Goal: Transaction & Acquisition: Book appointment/travel/reservation

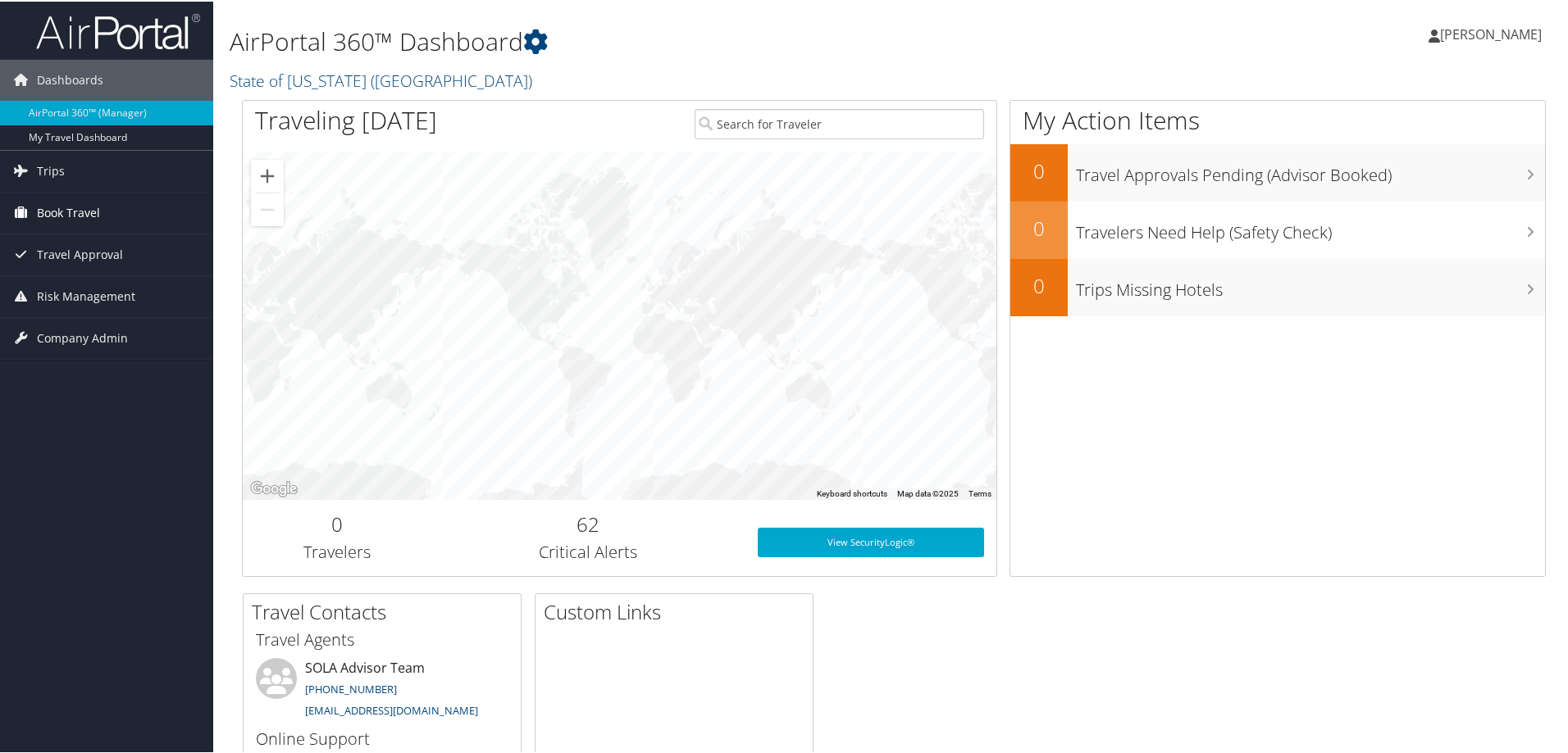
click at [40, 208] on span "Book Travel" at bounding box center [68, 211] width 63 height 41
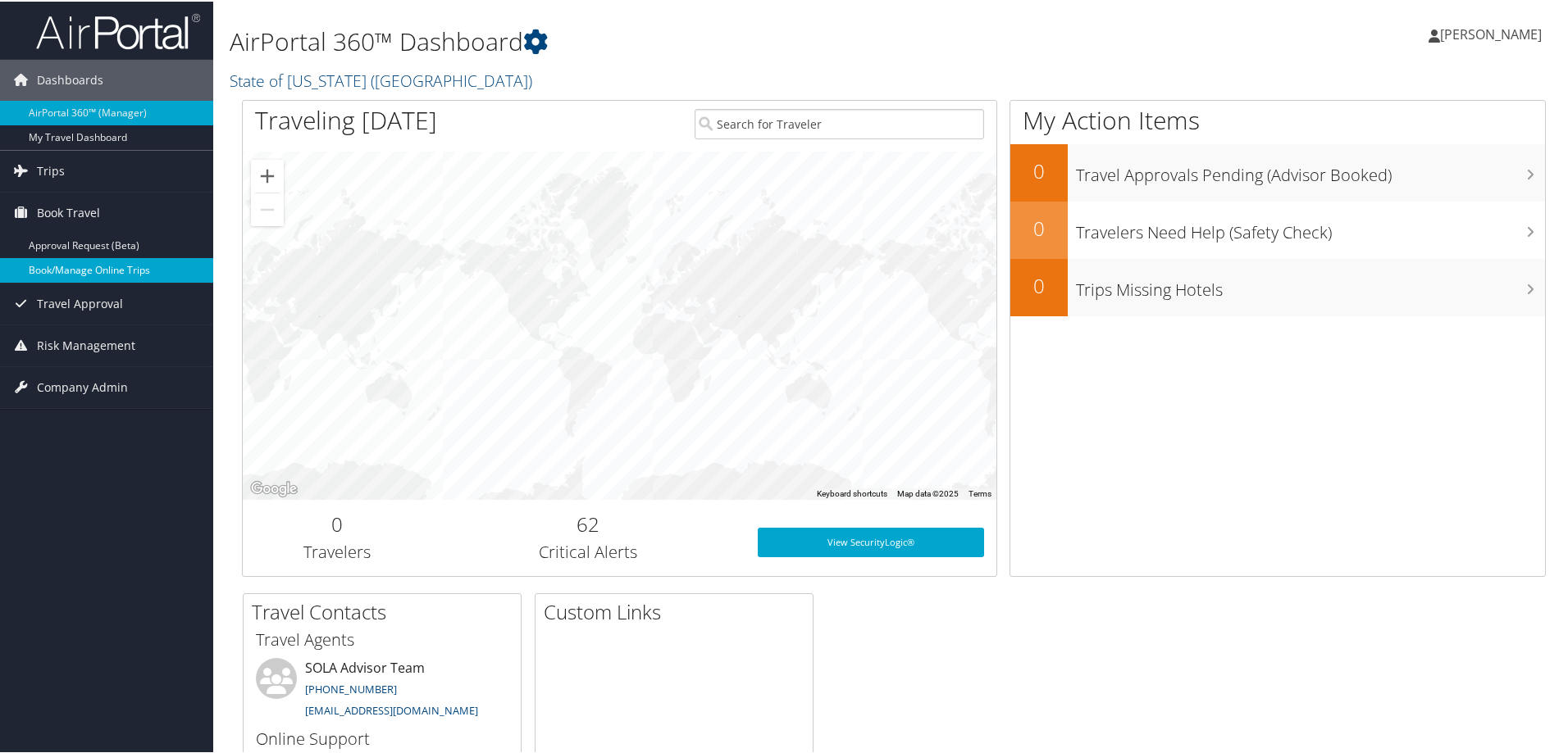
click at [41, 261] on link "Book/Manage Online Trips" at bounding box center [106, 269] width 214 height 24
